Goal: Information Seeking & Learning: Learn about a topic

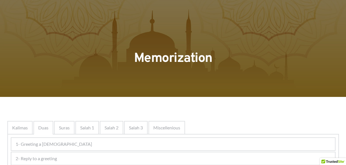
click at [25, 132] on div "Kalimas" at bounding box center [19, 128] width 25 height 14
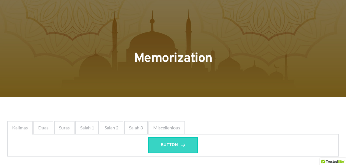
click at [162, 142] on span "BUTTON" at bounding box center [169, 145] width 17 height 7
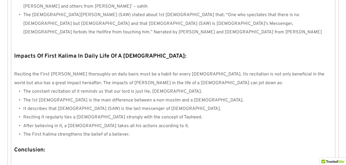
scroll to position [562, 0]
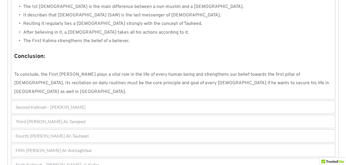
click at [98, 116] on div "Third Kalimah - Kalimah At-Tamjeed" at bounding box center [173, 122] width 324 height 12
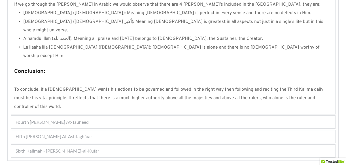
scroll to position [531, 0]
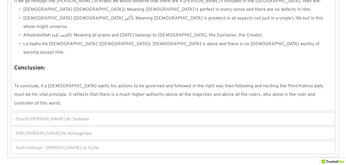
click at [88, 116] on span "Fourth Kalimah - Kalimah At-Tauheed" at bounding box center [52, 119] width 73 height 7
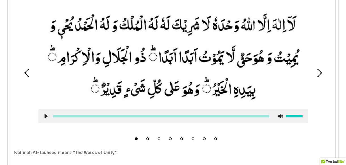
scroll to position [188, 0]
